Goal: Transaction & Acquisition: Purchase product/service

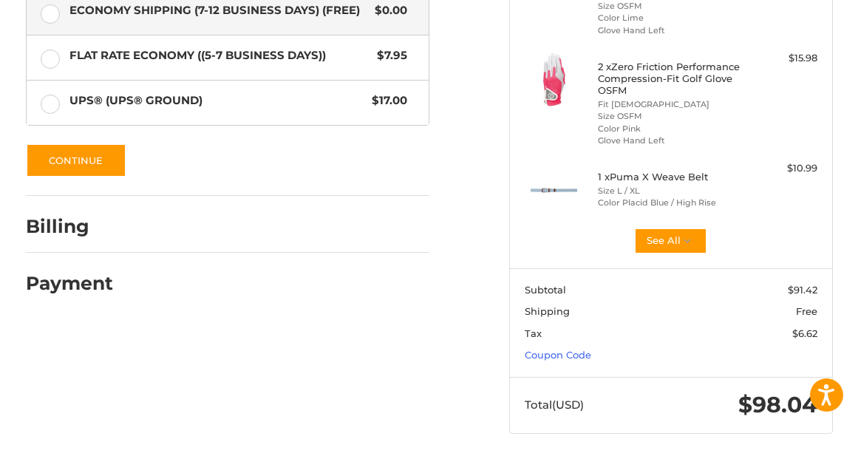
scroll to position [420, 0]
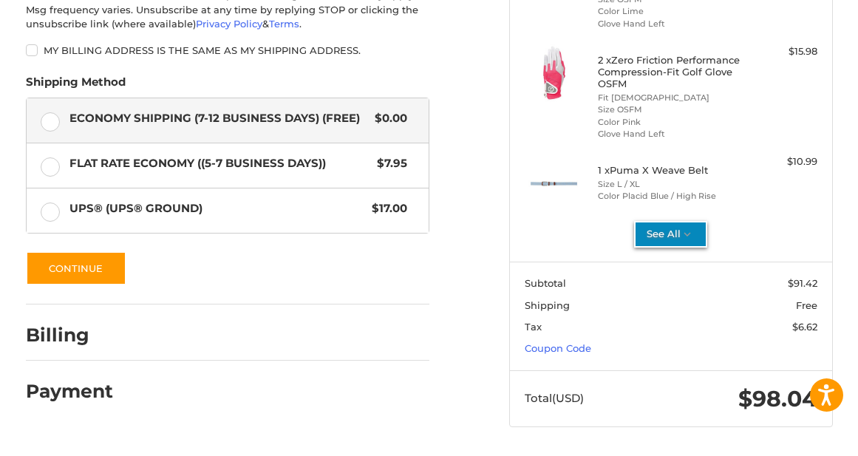
click at [660, 230] on button "See All" at bounding box center [670, 234] width 73 height 27
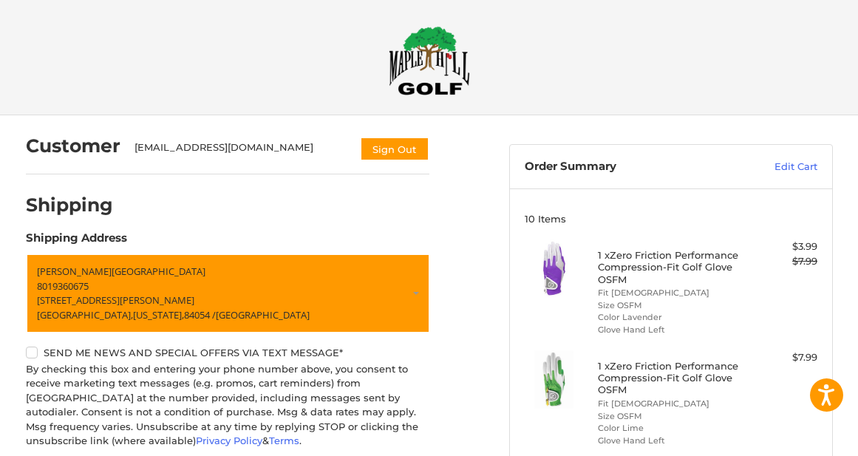
scroll to position [0, 0]
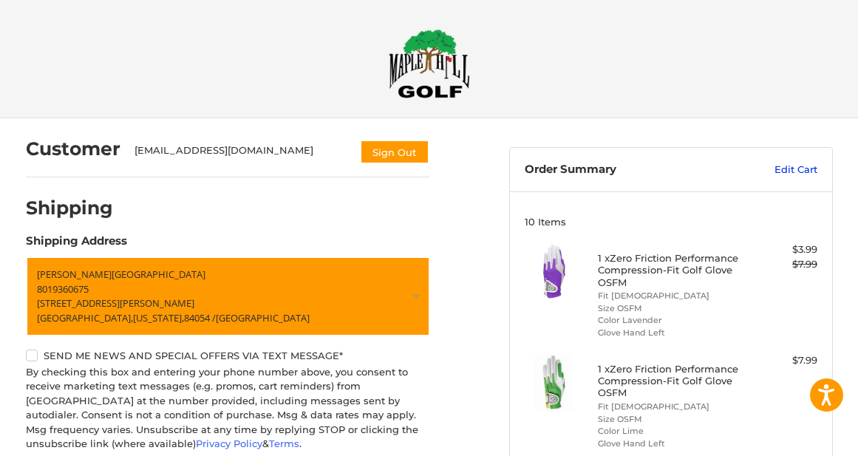
click at [799, 166] on link "Edit Cart" at bounding box center [771, 170] width 93 height 15
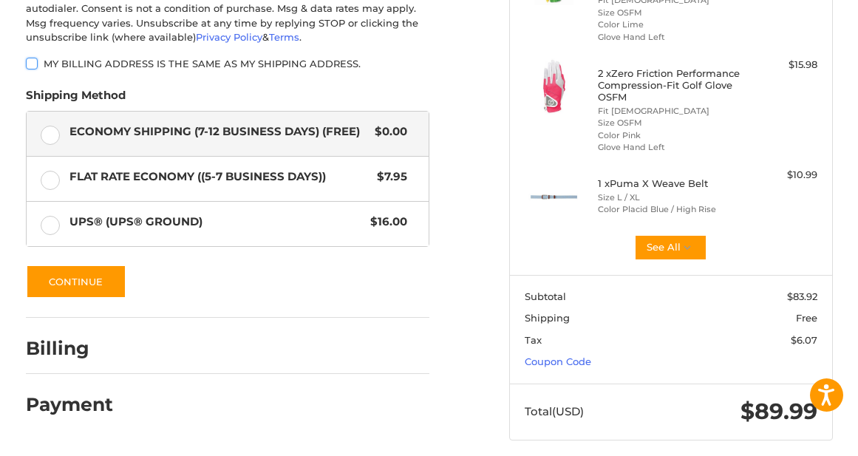
scroll to position [420, 0]
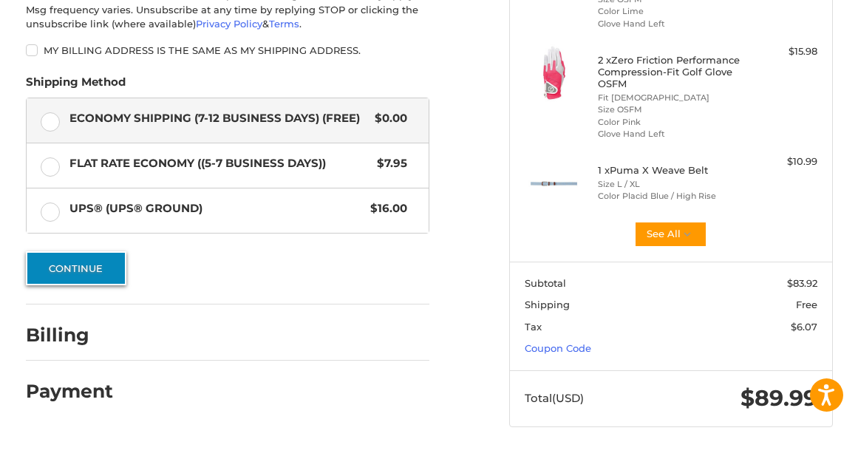
click at [93, 265] on button "Continue" at bounding box center [76, 268] width 101 height 34
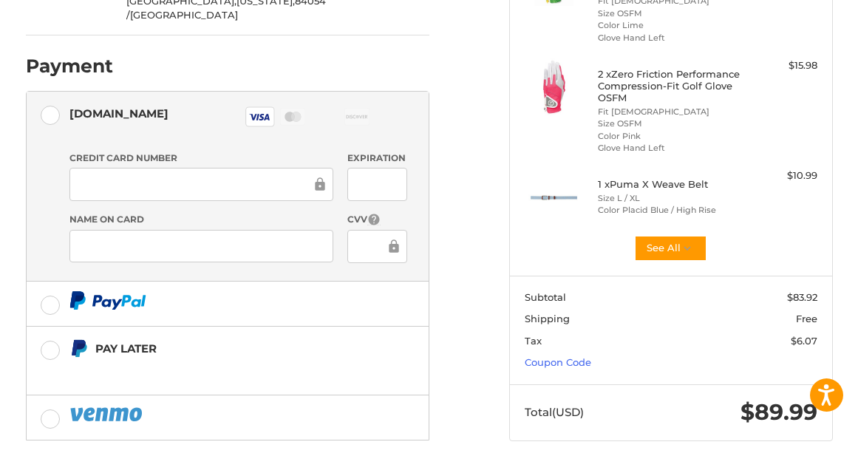
scroll to position [481, 0]
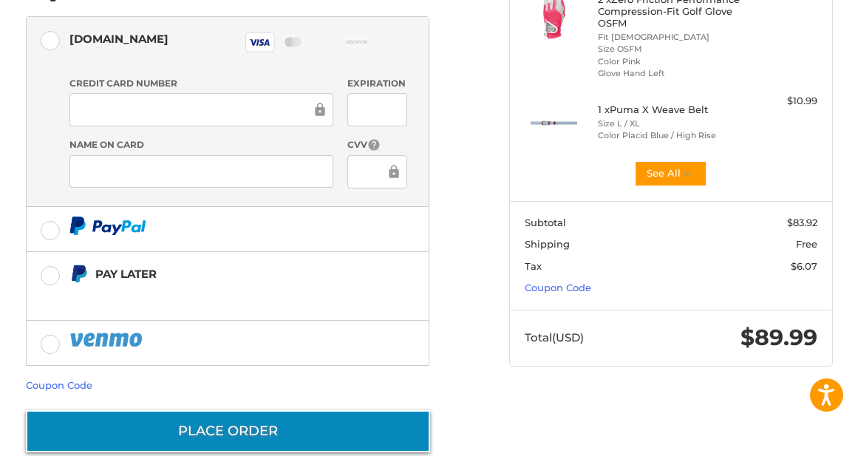
click at [206, 410] on button "Place Order" at bounding box center [228, 431] width 404 height 42
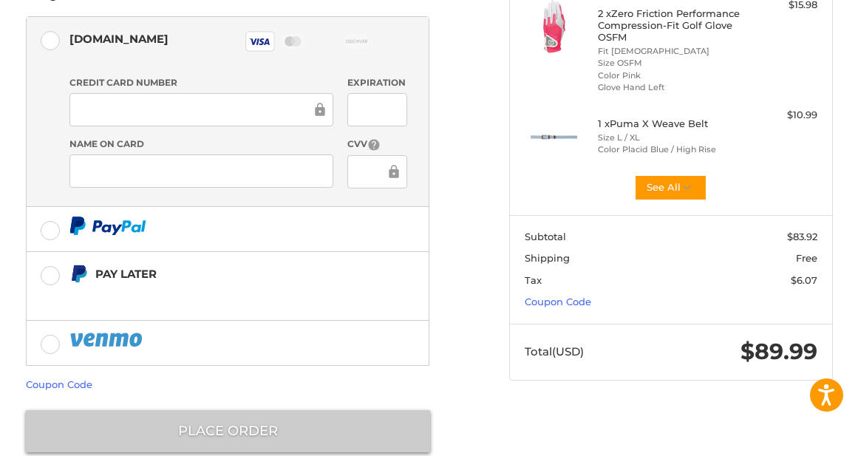
scroll to position [74, 0]
